Goal: Task Accomplishment & Management: Use online tool/utility

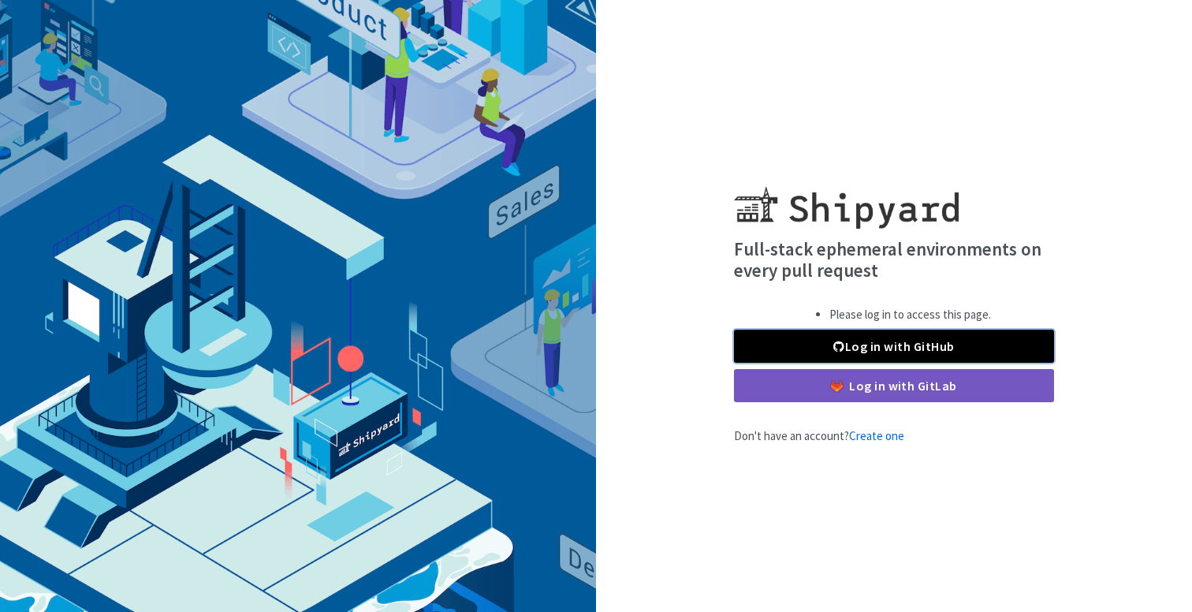
click at [815, 338] on link "Log in with GitHub" at bounding box center [894, 346] width 320 height 33
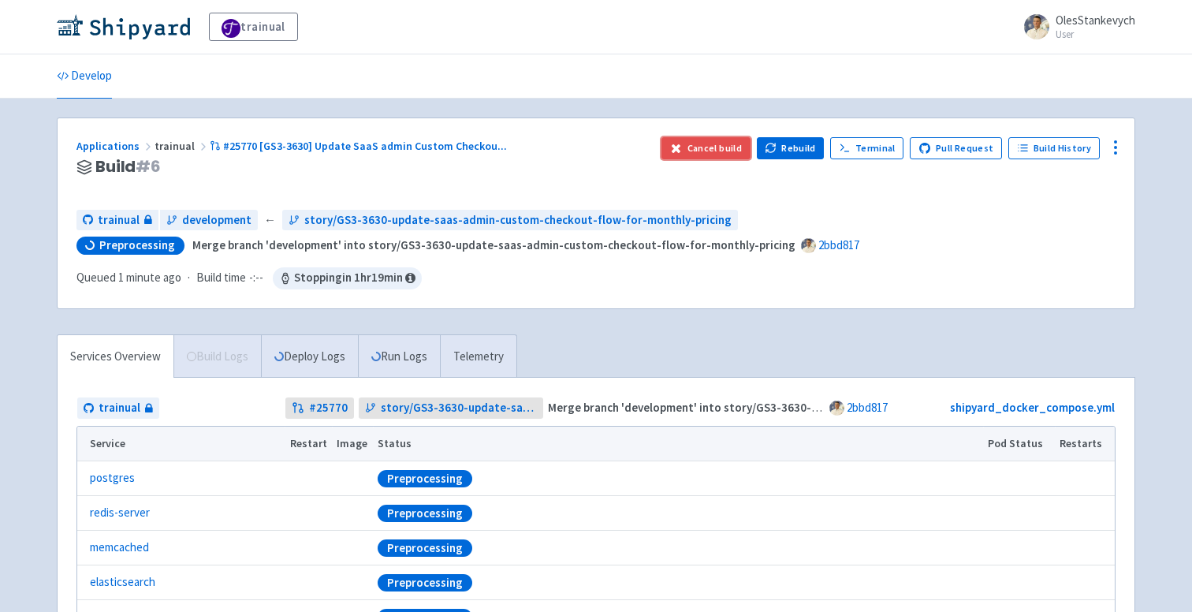
click at [739, 149] on button "Cancel build" at bounding box center [706, 148] width 89 height 22
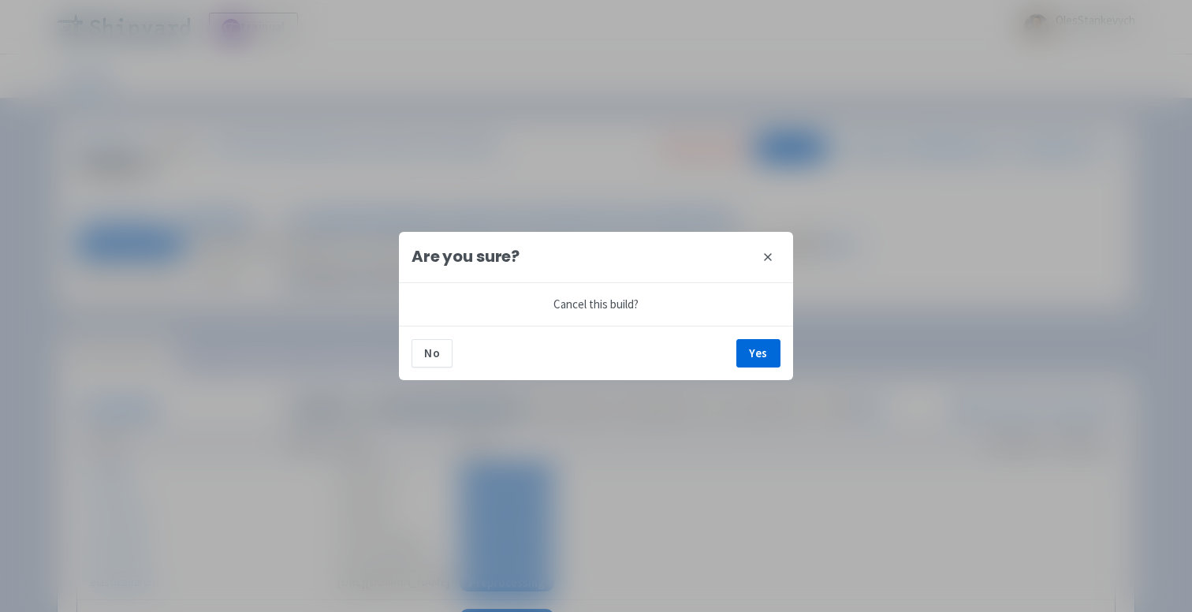
click at [752, 335] on div "No Yes" at bounding box center [596, 353] width 394 height 54
click at [752, 358] on button "Yes" at bounding box center [759, 353] width 44 height 28
